Goal: Check status

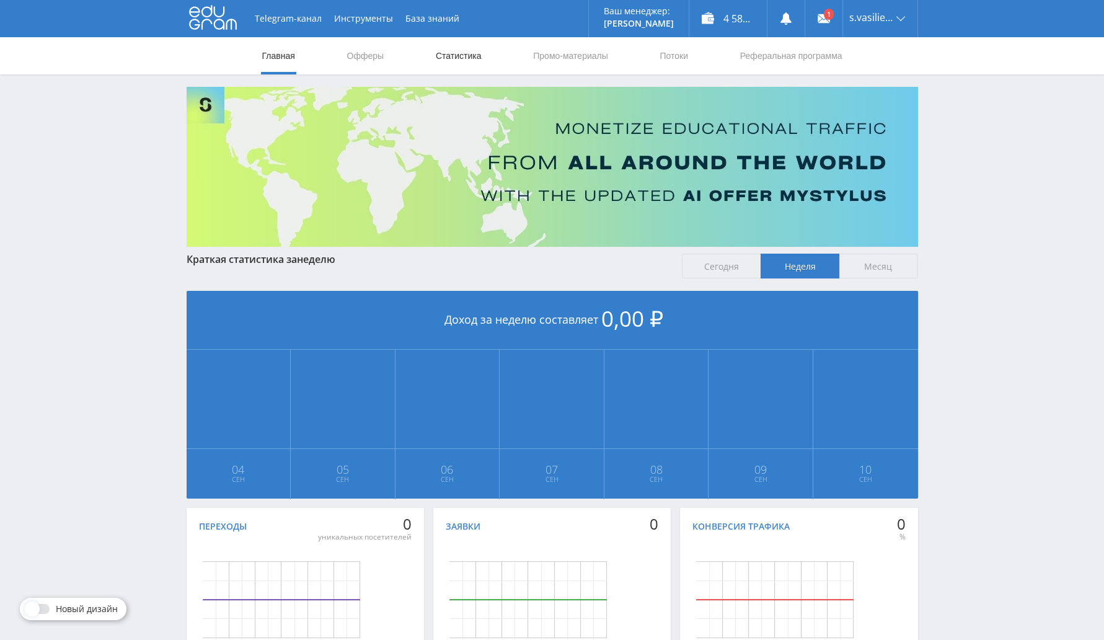
click at [459, 55] on link "Статистика" at bounding box center [458, 55] width 48 height 37
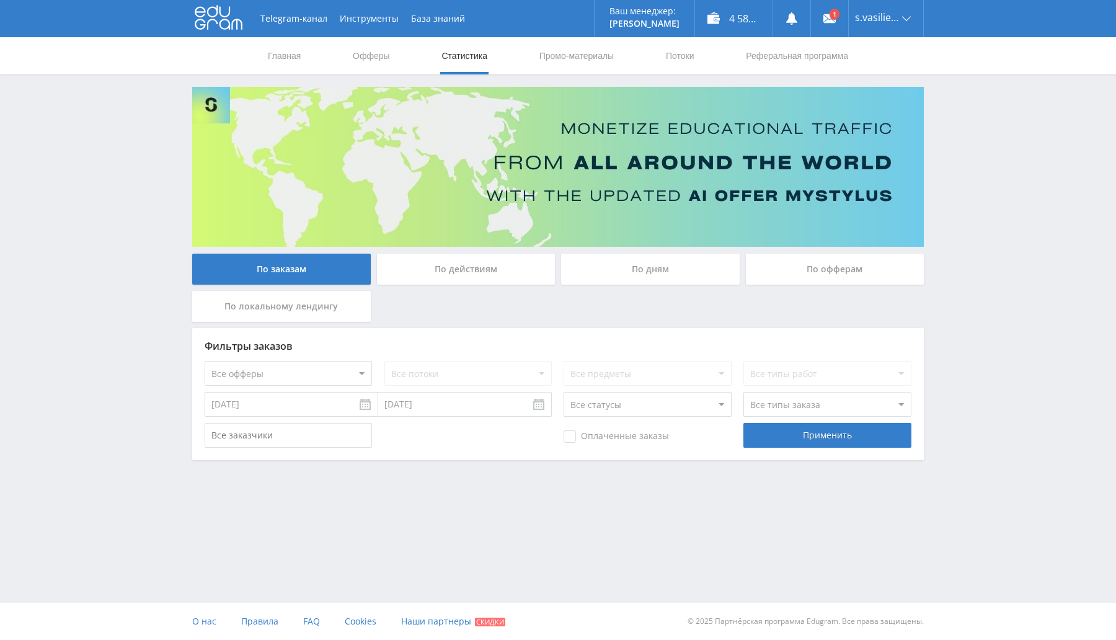
click at [282, 416] on body at bounding box center [558, 320] width 1116 height 640
click at [284, 416] on input "[DATE]" at bounding box center [292, 404] width 174 height 25
type input "[DATE]"
click at [459, 416] on body at bounding box center [558, 320] width 1116 height 640
click at [488, 408] on input "[DATE]" at bounding box center [465, 404] width 174 height 25
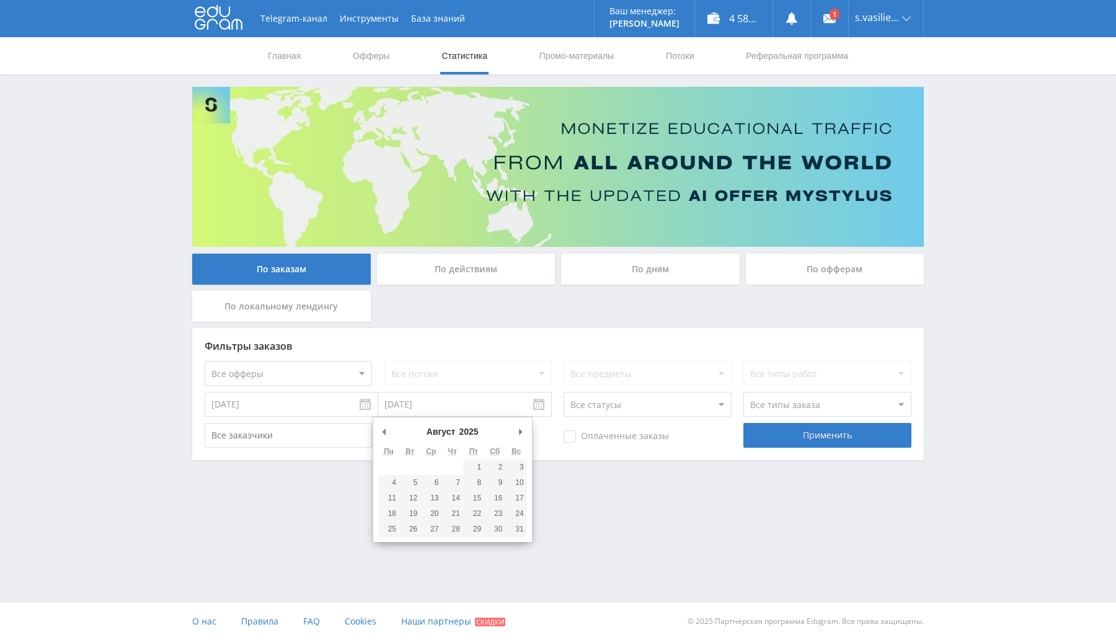
drag, startPoint x: 387, startPoint y: 431, endPoint x: 454, endPoint y: 429, distance: 67.0
type input "[DATE]"
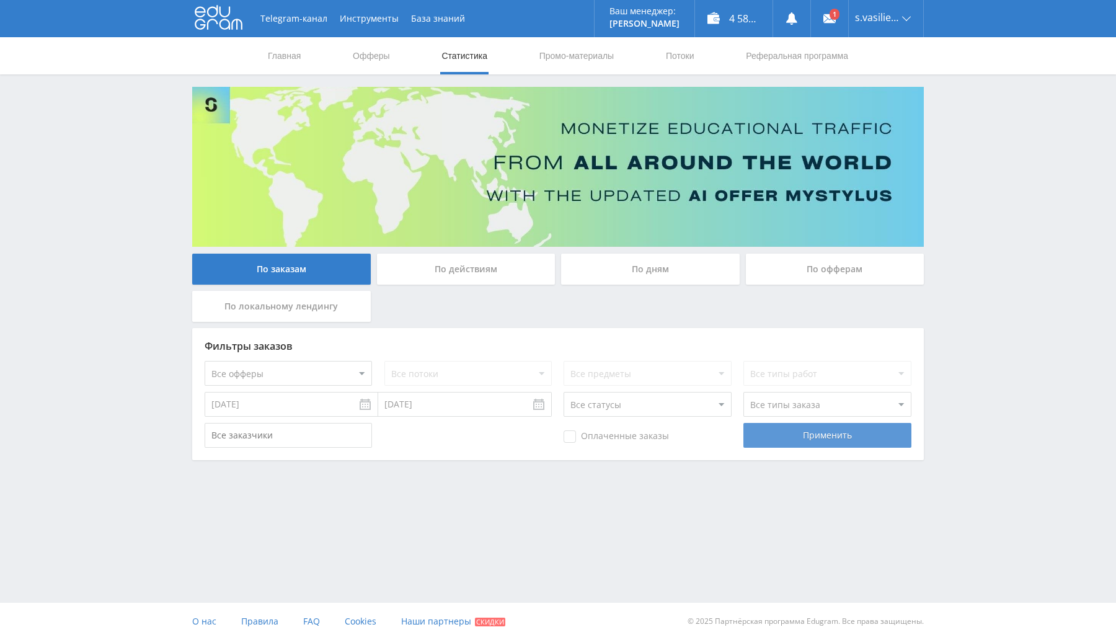
click at [809, 431] on div "Применить" at bounding box center [826, 435] width 167 height 25
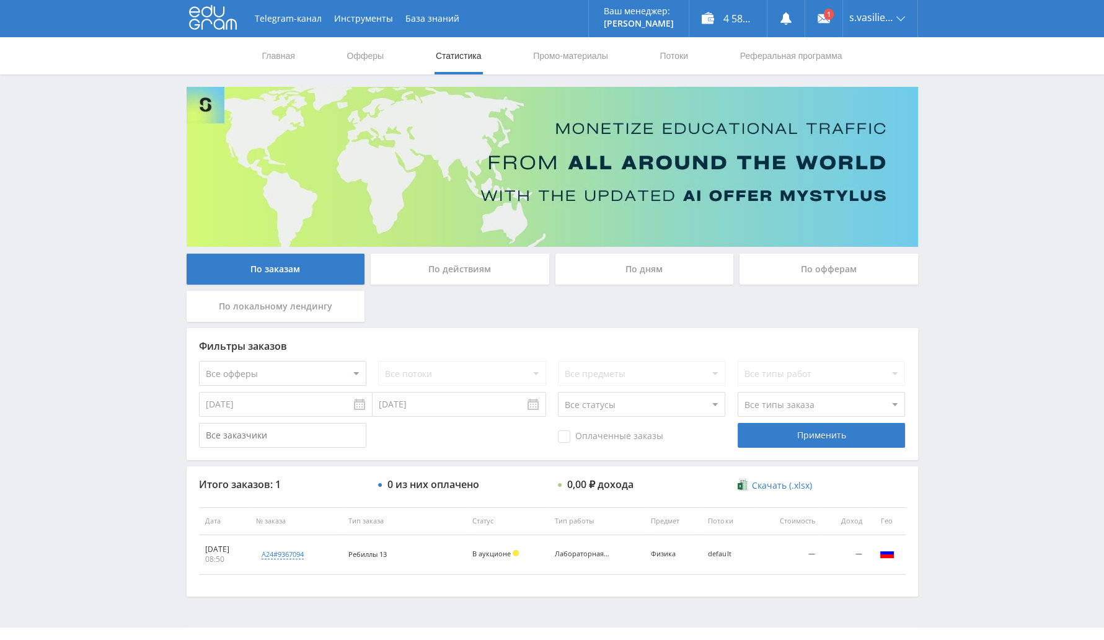
click at [297, 444] on input "text" at bounding box center [282, 435] width 167 height 25
click at [501, 300] on div "По заказам По действиям По дням По офферам По локальному лендингу" at bounding box center [551, 290] width 737 height 74
click at [262, 432] on input "text" at bounding box center [282, 435] width 167 height 25
click at [423, 439] on div "Оплаченные заказы Применить" at bounding box center [552, 435] width 706 height 25
click at [263, 365] on select "Все офферы MyStylus MyStylus - Revshare Кампус AI Studybay Автор24 Studybay Bra…" at bounding box center [282, 373] width 167 height 25
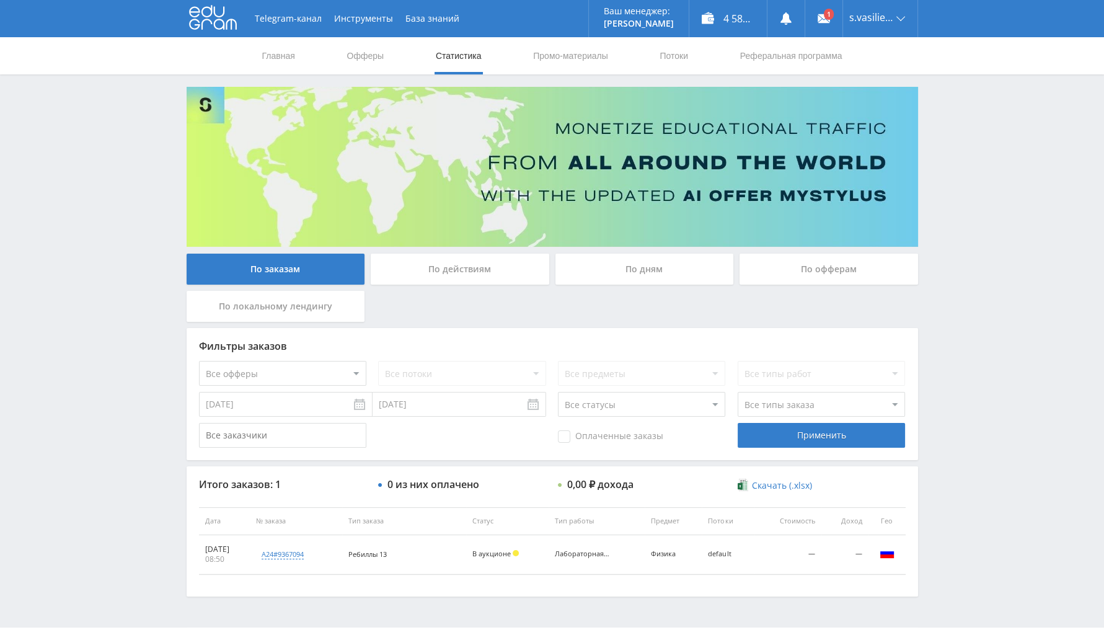
drag, startPoint x: 495, startPoint y: 433, endPoint x: 363, endPoint y: 413, distance: 134.0
click at [495, 433] on div "Оплаченные заказы Применить" at bounding box center [552, 435] width 706 height 25
click at [296, 415] on input "[DATE]" at bounding box center [286, 404] width 174 height 25
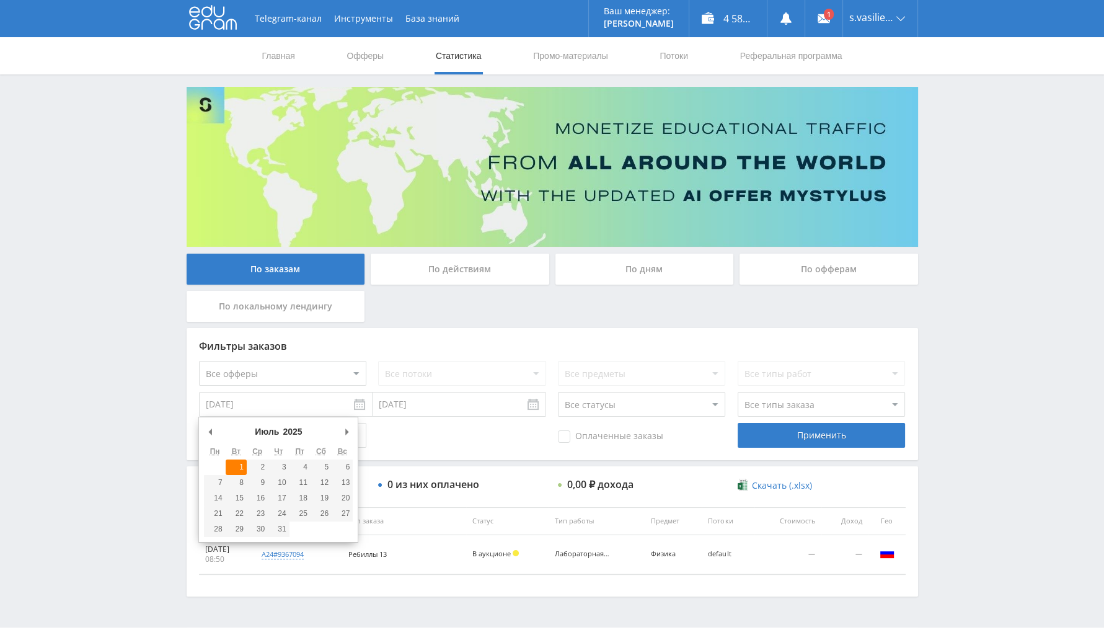
type input "[DATE]"
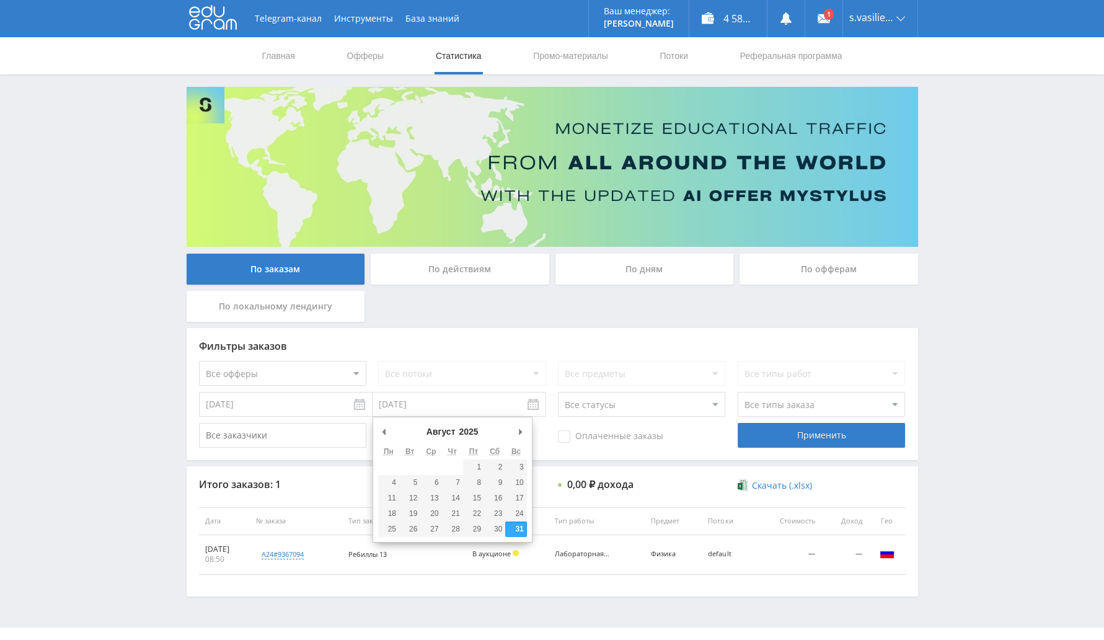
click at [419, 406] on input "[DATE]" at bounding box center [459, 404] width 174 height 25
type input "[DATE]"
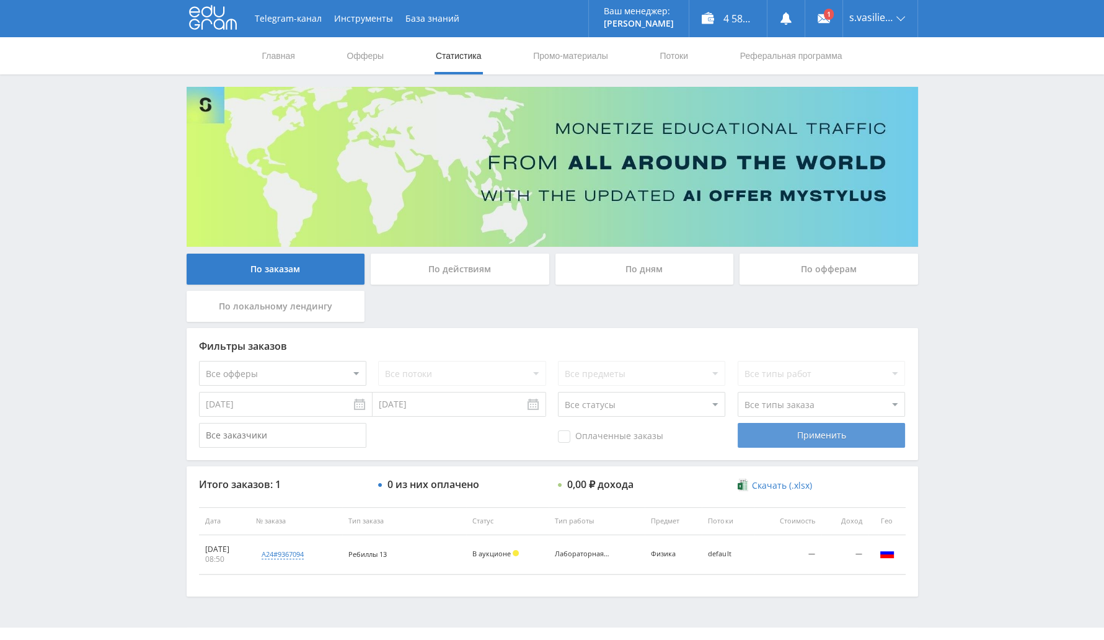
click at [803, 438] on div "Применить" at bounding box center [820, 435] width 167 height 25
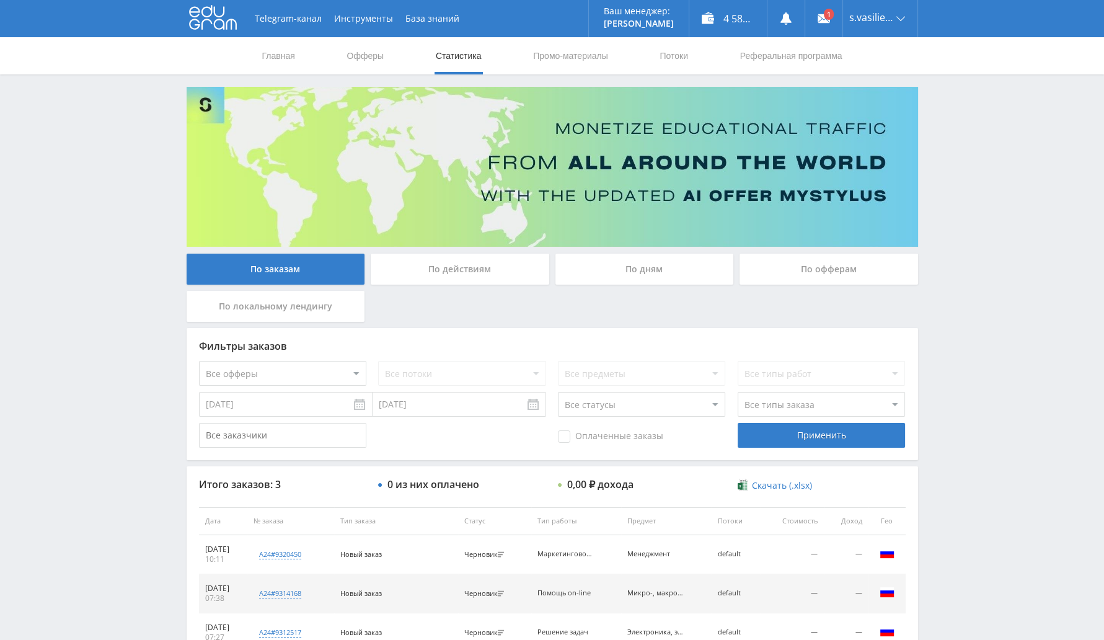
click at [356, 405] on input "[DATE]" at bounding box center [286, 404] width 174 height 25
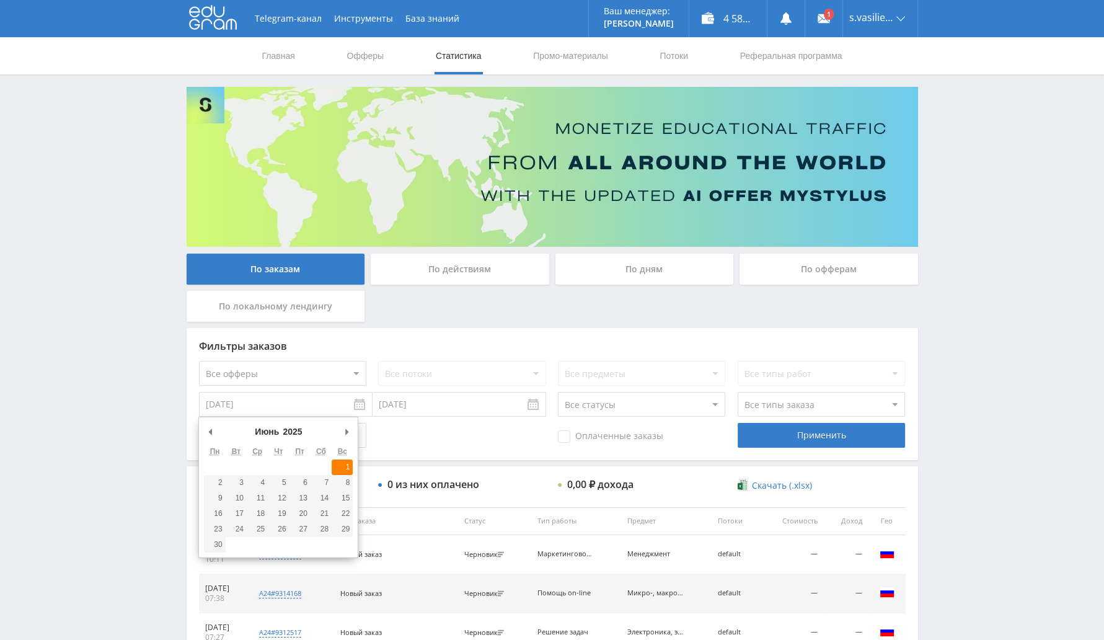
type input "[DATE]"
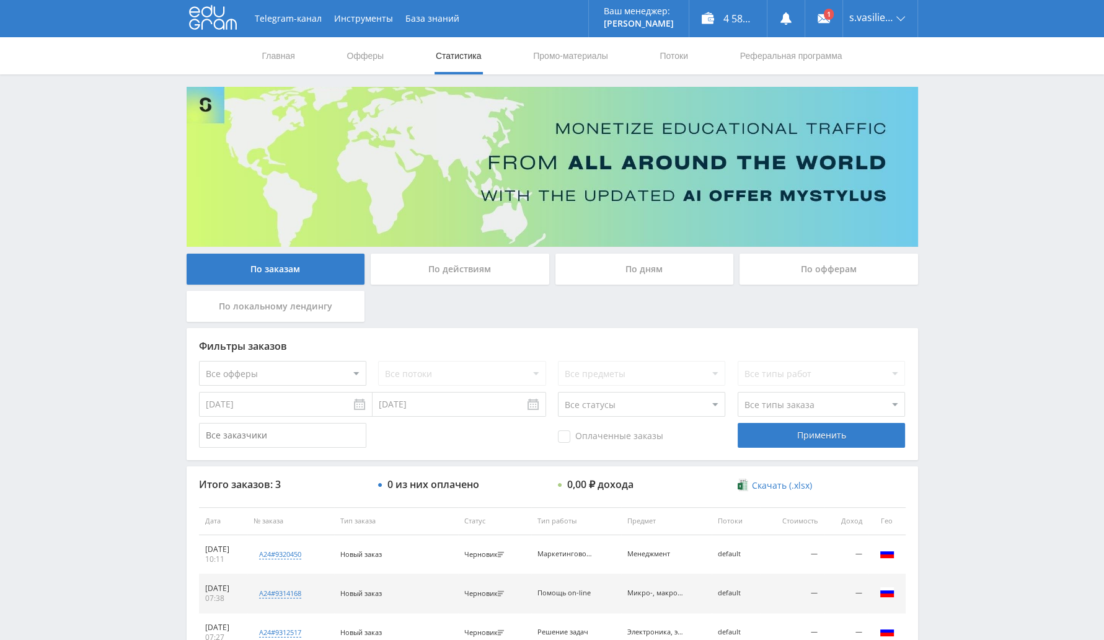
click at [439, 404] on input "[DATE]" at bounding box center [459, 404] width 174 height 25
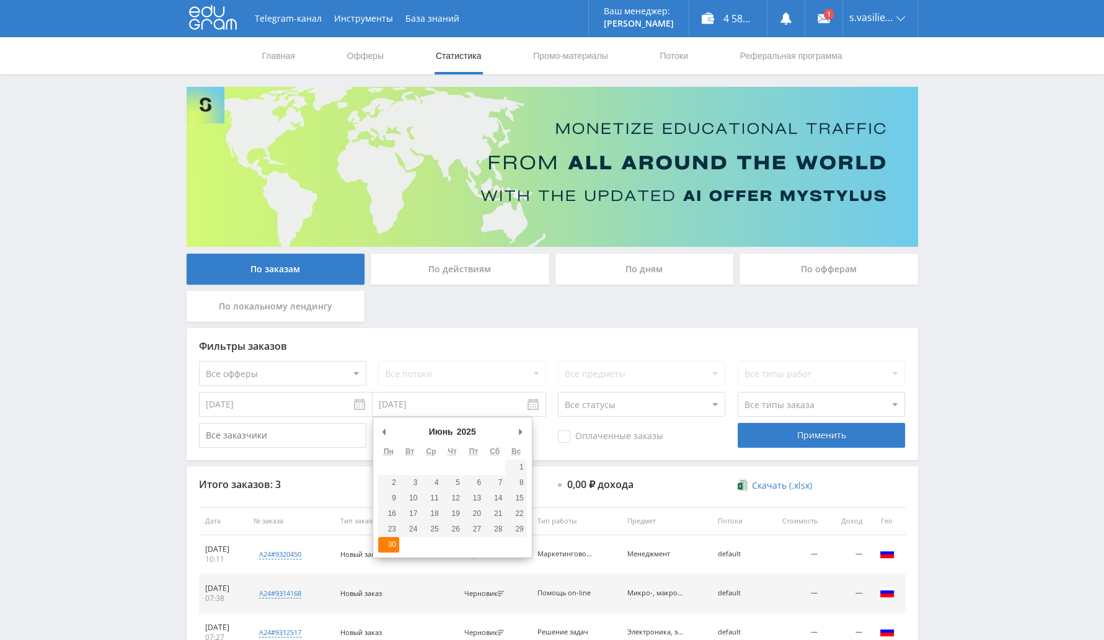
type input "[DATE]"
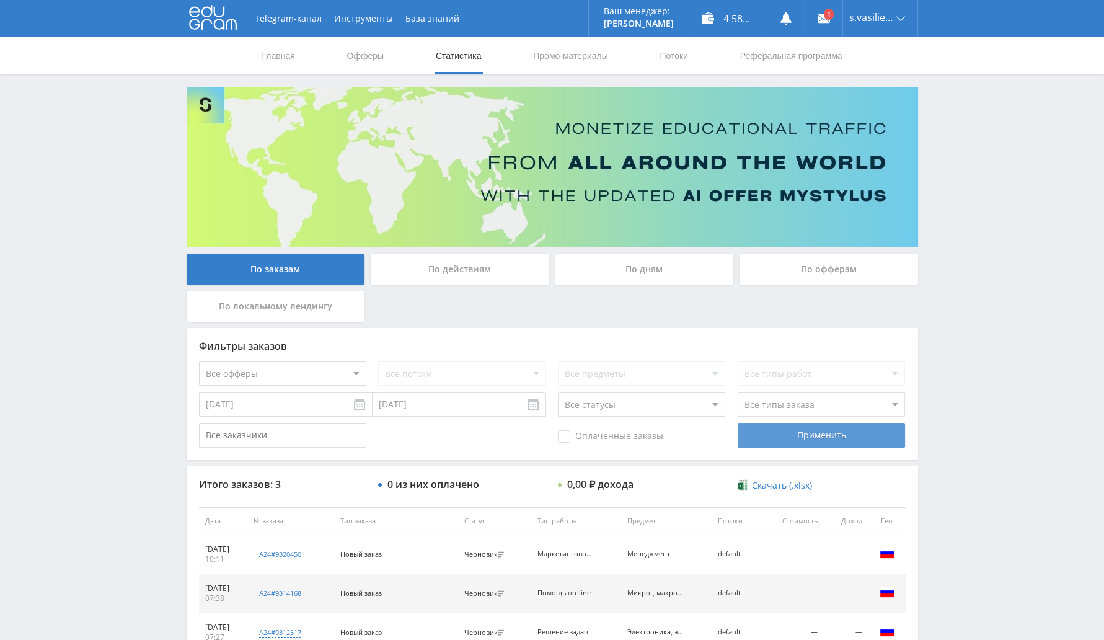
click at [772, 430] on div "Применить" at bounding box center [820, 435] width 167 height 25
click at [286, 411] on input "[DATE]" at bounding box center [286, 404] width 174 height 25
click at [452, 413] on input "[DATE]" at bounding box center [459, 404] width 174 height 25
click at [598, 328] on div "Фильтры заказов Все офферы MyStylus MyStylus - Revshare Кампус AI Studybay Авто…" at bounding box center [552, 394] width 731 height 132
click at [359, 419] on div "Фильтры заказов Все офферы MyStylus MyStylus - Revshare Кампус AI Studybay Авто…" at bounding box center [552, 394] width 731 height 132
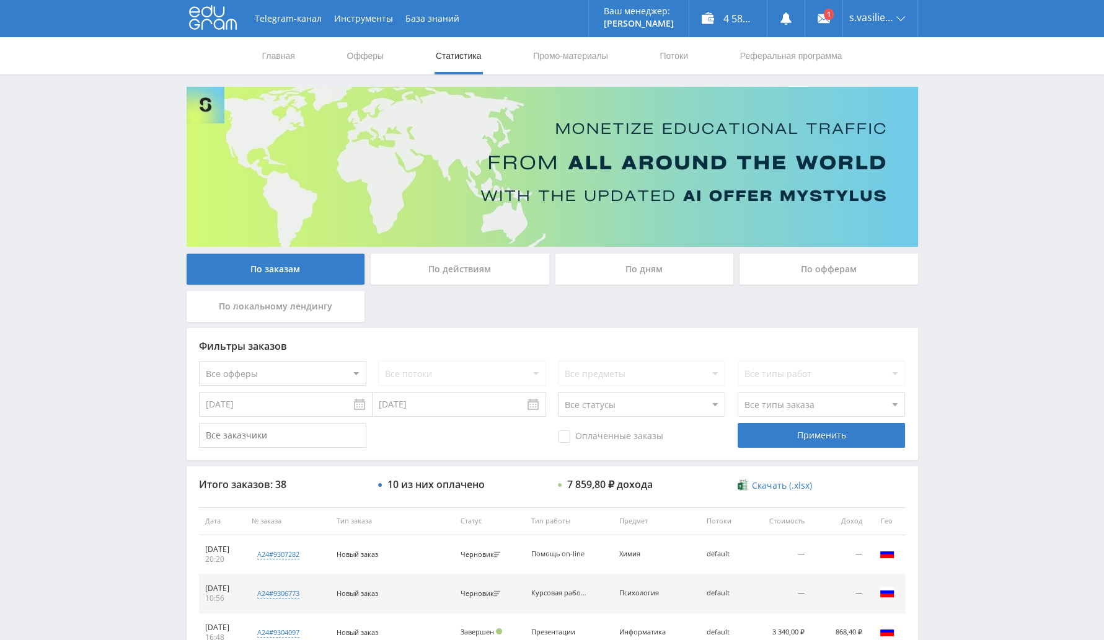
click at [359, 402] on input "[DATE]" at bounding box center [286, 404] width 174 height 25
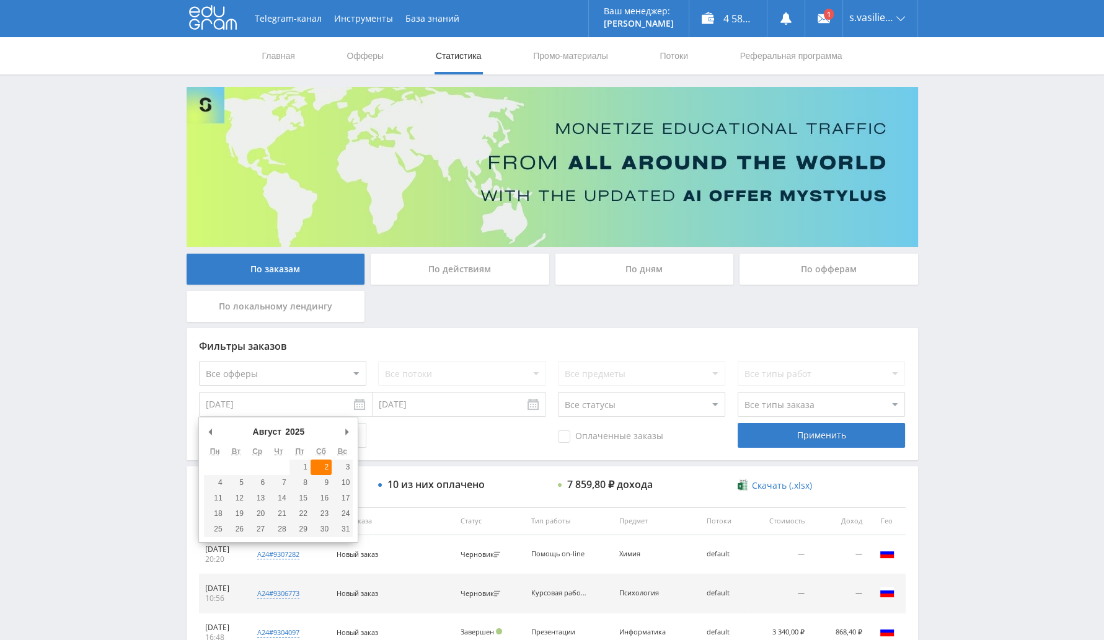
type input "[DATE]"
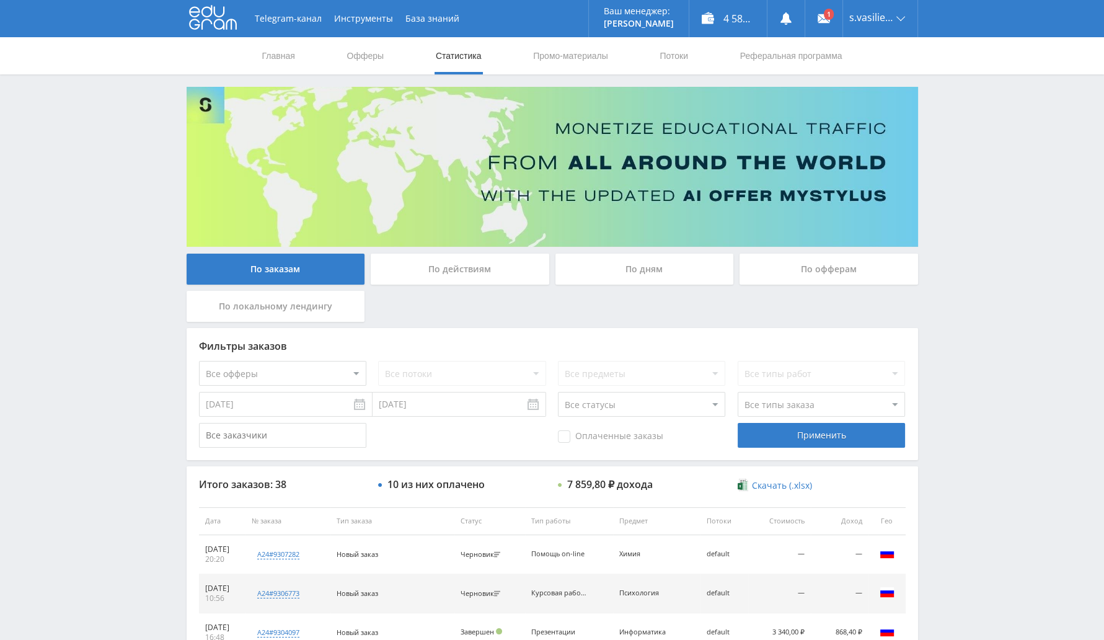
click at [366, 407] on input "[DATE]" at bounding box center [286, 404] width 174 height 25
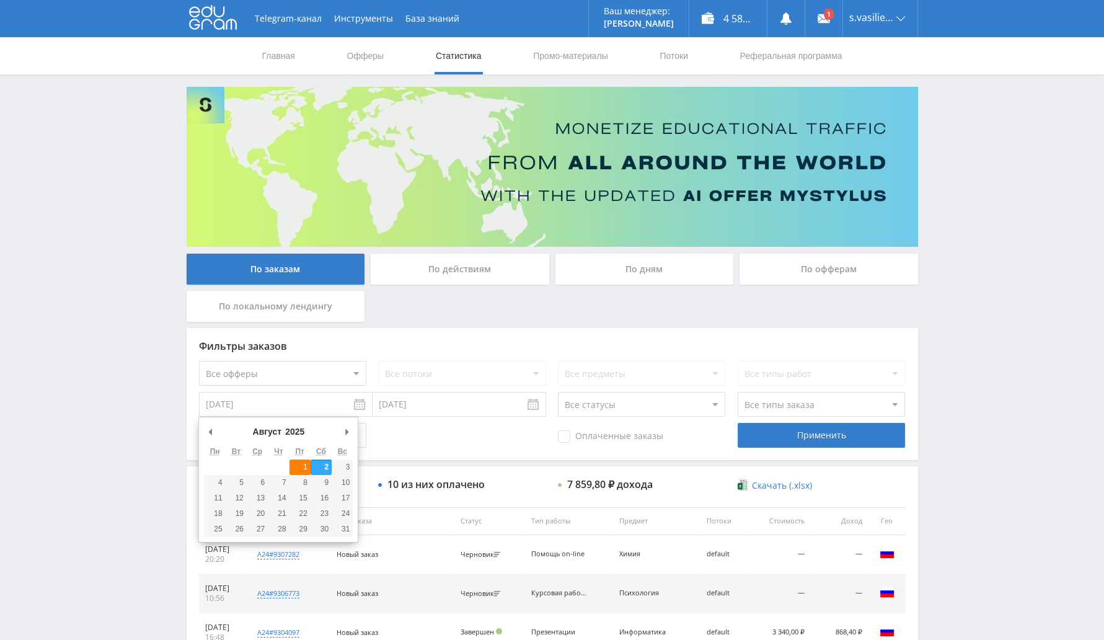
type input "[DATE]"
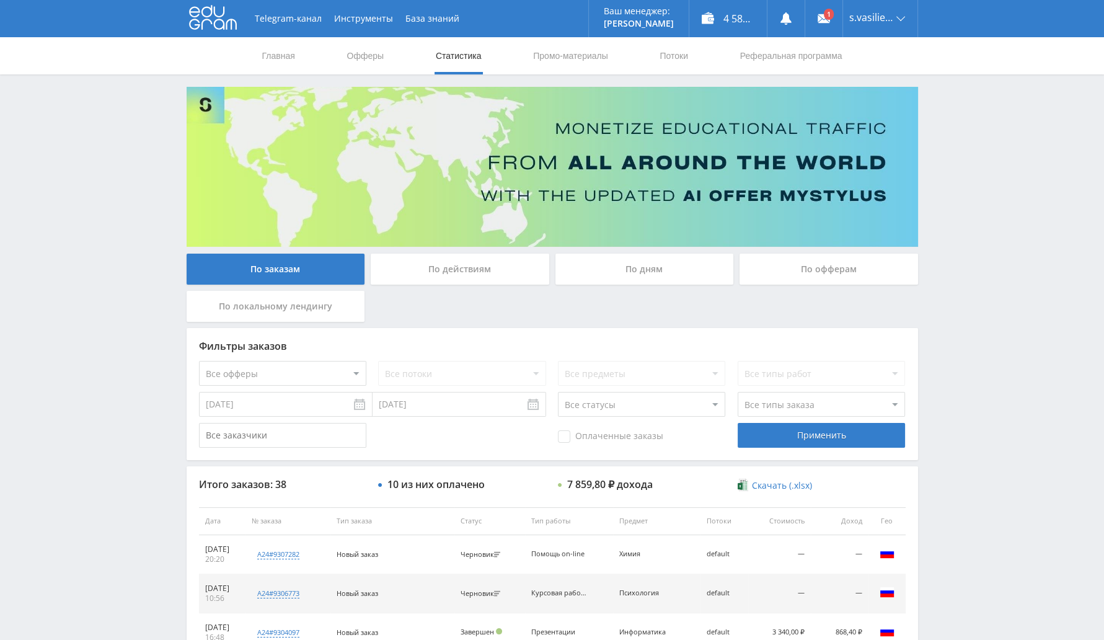
click at [425, 416] on body at bounding box center [552, 320] width 1104 height 640
click at [517, 404] on input "[DATE]" at bounding box center [459, 404] width 174 height 25
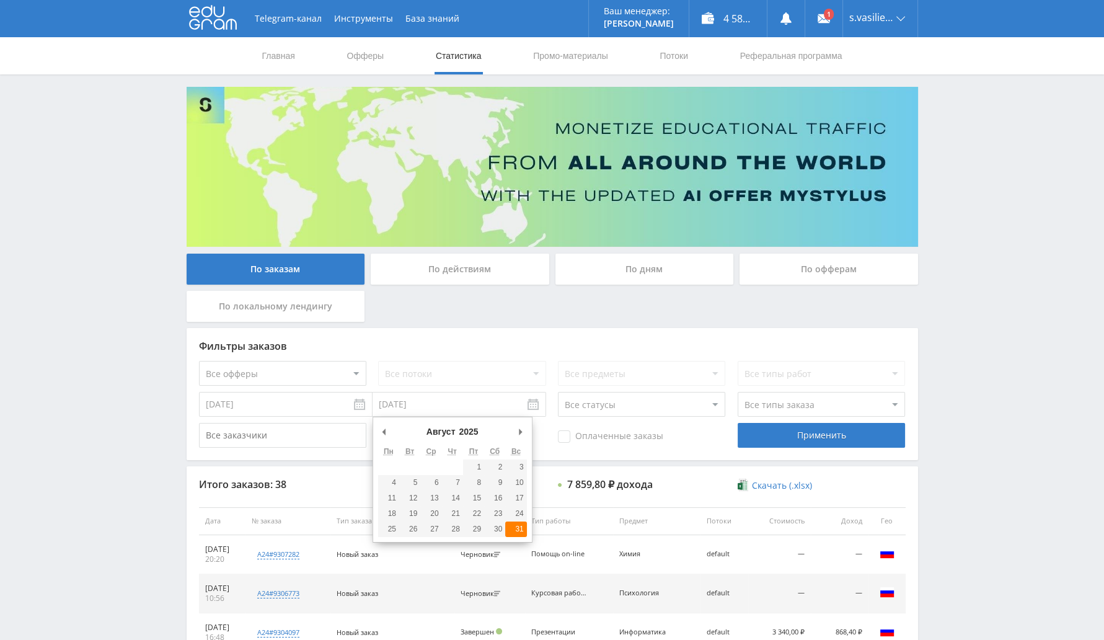
type input "[DATE]"
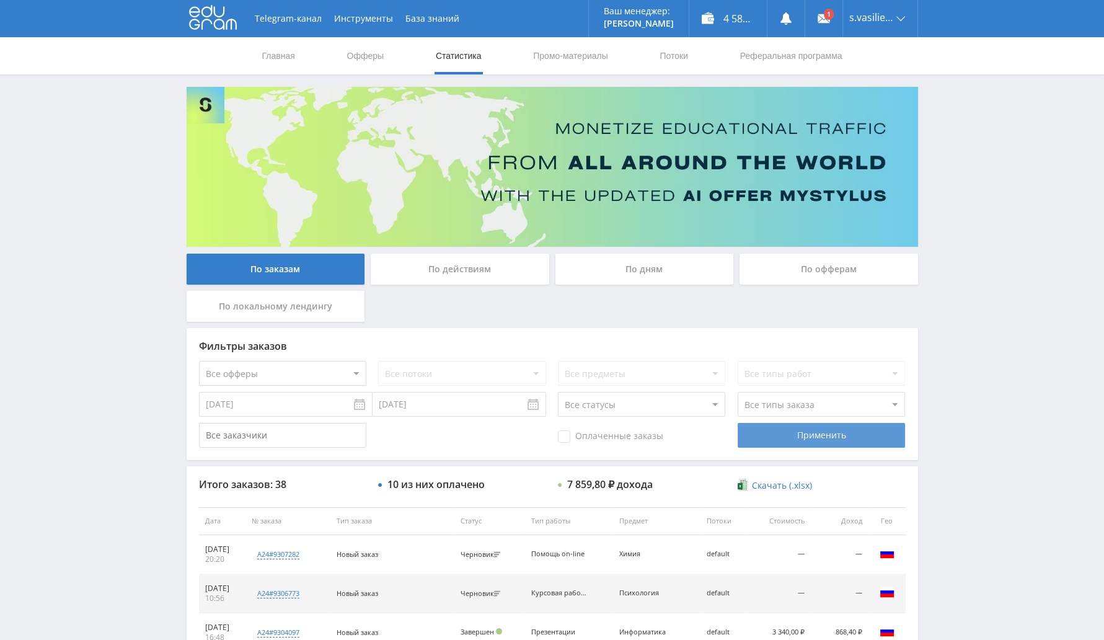
click at [767, 431] on div "Применить" at bounding box center [820, 435] width 167 height 25
